Goal: Transaction & Acquisition: Download file/media

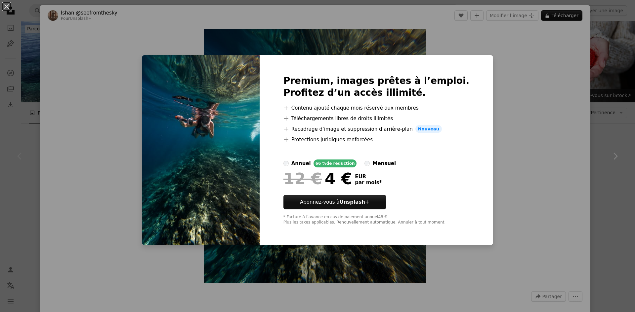
click at [495, 140] on div "An X shape Premium, images prêtes à l’emploi. Profitez d’un accès illimité. A p…" at bounding box center [317, 156] width 635 height 312
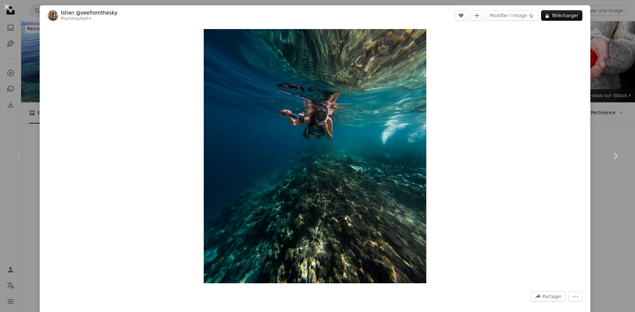
click at [5, 6] on button "An X shape" at bounding box center [7, 7] width 8 height 8
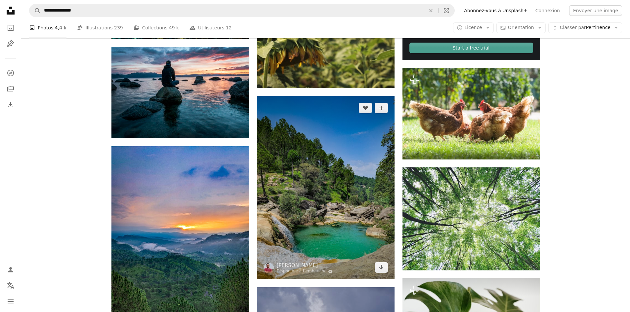
scroll to position [331, 0]
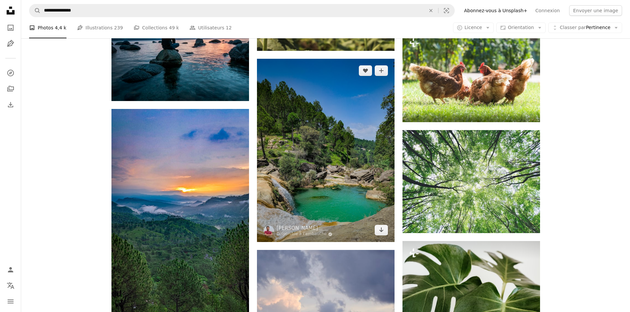
click at [353, 118] on img at bounding box center [326, 150] width 138 height 183
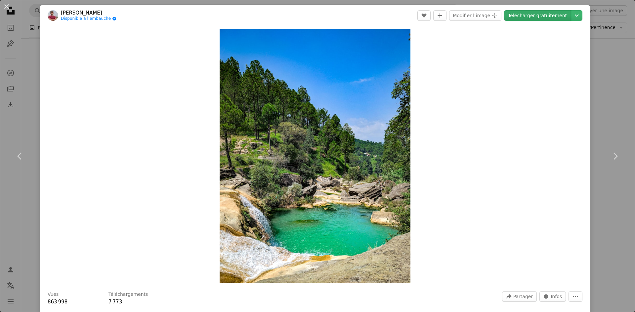
click at [541, 16] on link "Télécharger gratuitement" at bounding box center [537, 15] width 67 height 11
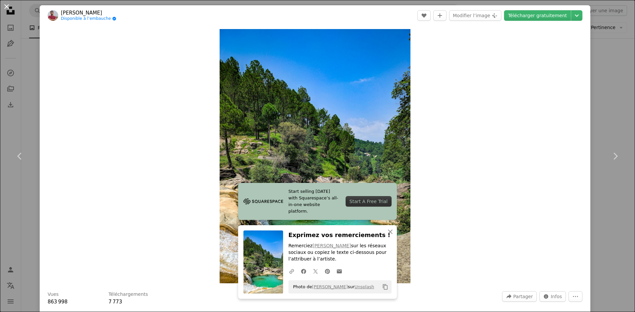
click at [6, 4] on button "An X shape" at bounding box center [7, 7] width 8 height 8
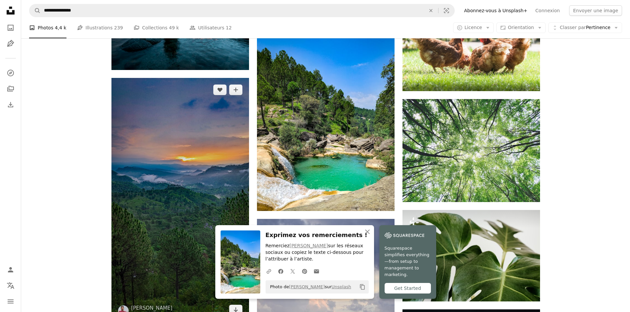
scroll to position [463, 0]
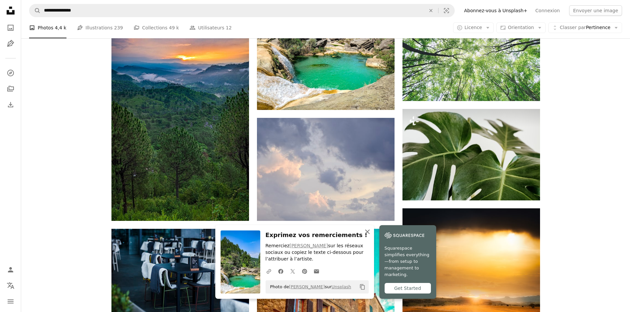
click at [366, 232] on icon "An X shape" at bounding box center [367, 232] width 8 height 8
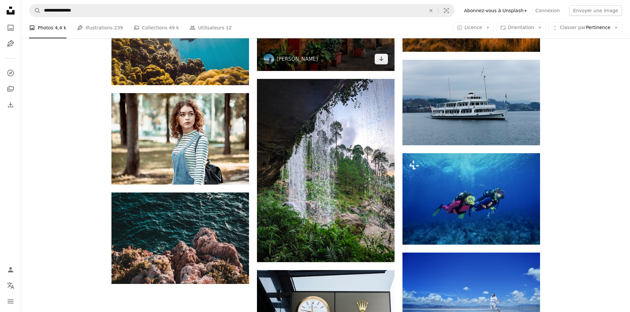
scroll to position [826, 0]
